Goal: Task Accomplishment & Management: Manage account settings

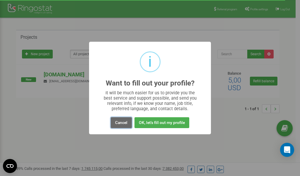
click at [122, 121] on button "Cancel" at bounding box center [121, 122] width 21 height 11
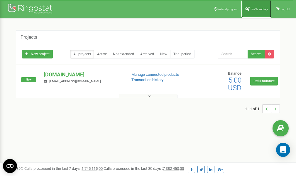
click at [258, 8] on span "Profile settings" at bounding box center [259, 9] width 18 height 3
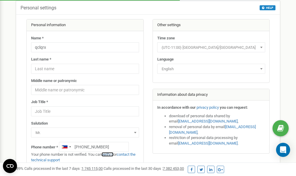
click at [111, 154] on link "verify it" at bounding box center [107, 154] width 12 height 4
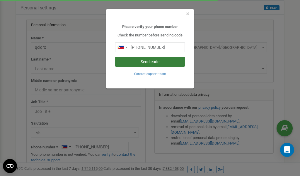
click at [148, 61] on button "Send code" at bounding box center [150, 62] width 70 height 10
